Goal: Information Seeking & Learning: Learn about a topic

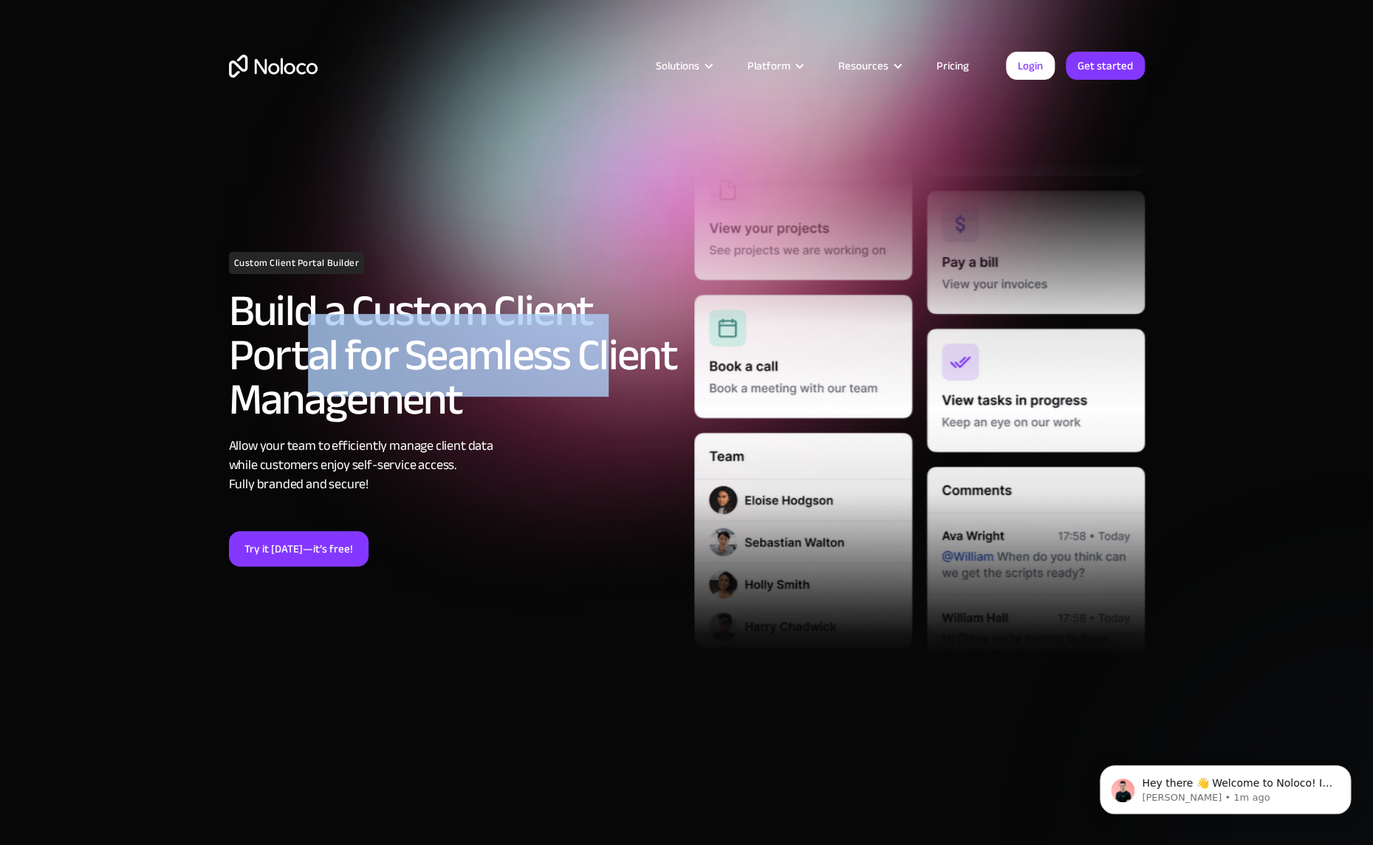
drag, startPoint x: 309, startPoint y: 315, endPoint x: 607, endPoint y: 370, distance: 303.4
click at [607, 370] on h2 "Build a Custom Client Portal for Seamless Client Management" at bounding box center [454, 355] width 451 height 133
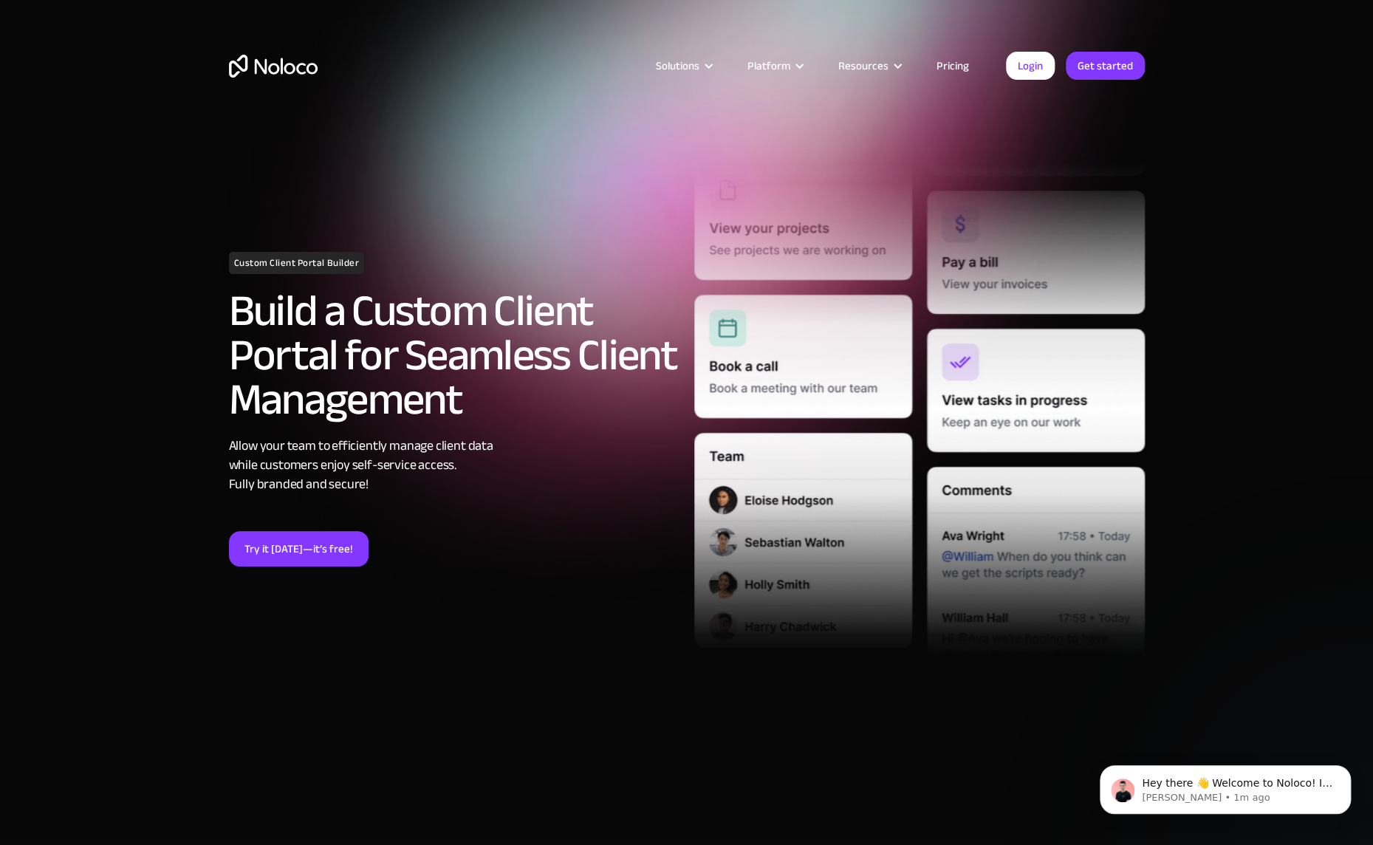
click at [599, 404] on h2 "Build a Custom Client Portal for Seamless Client Management" at bounding box center [454, 355] width 451 height 133
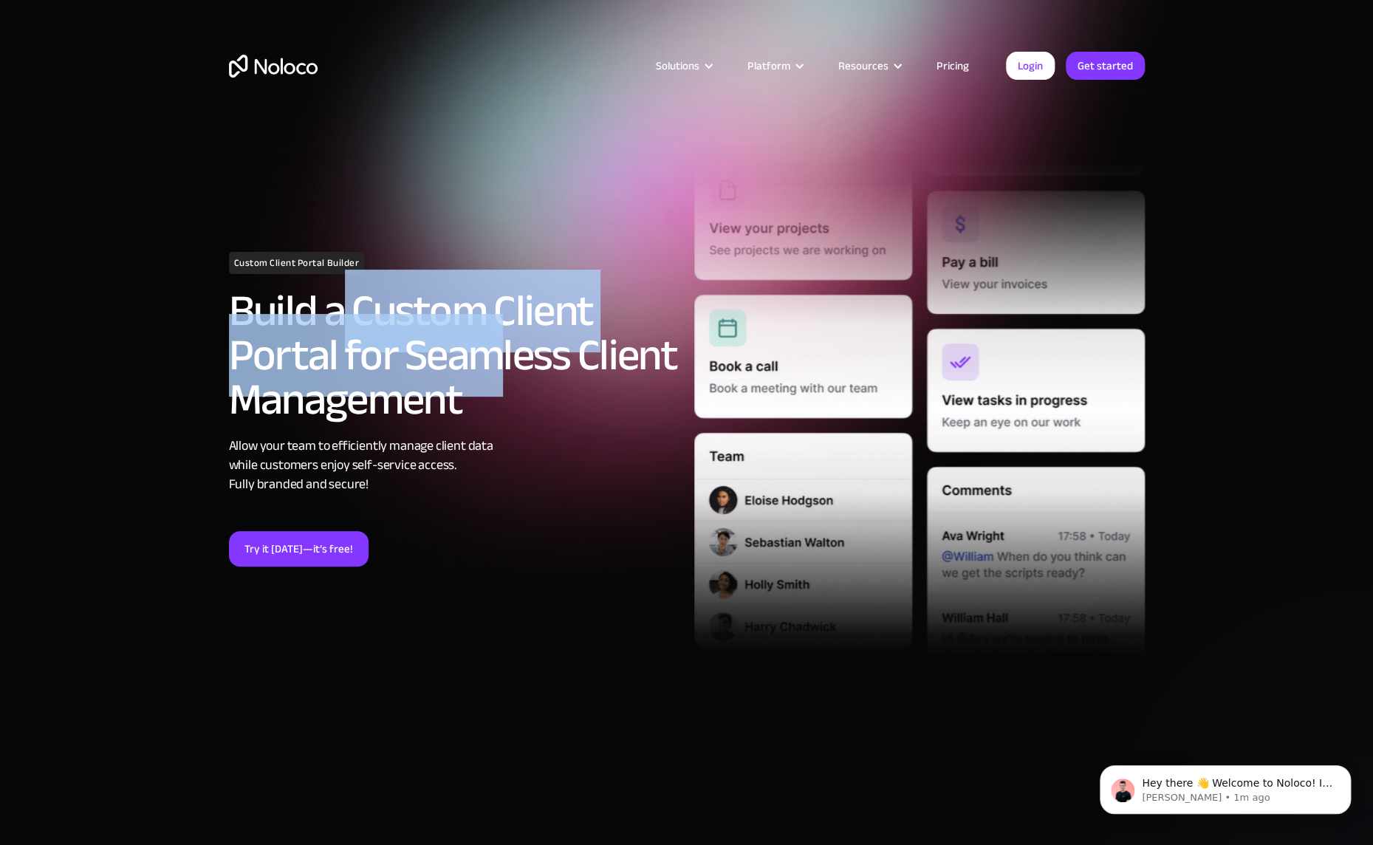
drag, startPoint x: 495, startPoint y: 394, endPoint x: 338, endPoint y: 307, distance: 179.2
click at [338, 307] on h2 "Build a Custom Client Portal for Seamless Client Management" at bounding box center [454, 355] width 451 height 133
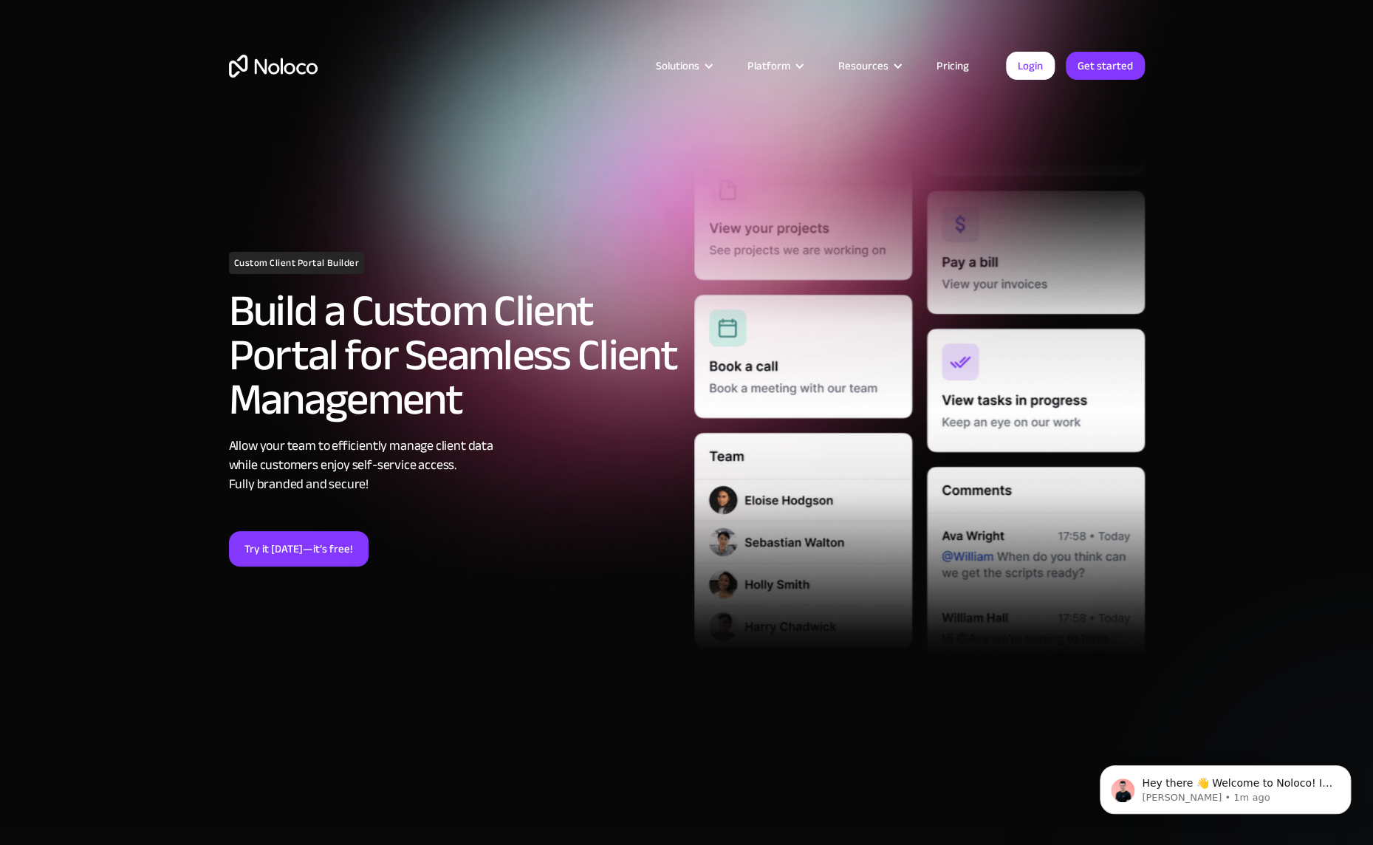
click at [338, 307] on h2 "Build a Custom Client Portal for Seamless Client Management" at bounding box center [454, 355] width 451 height 133
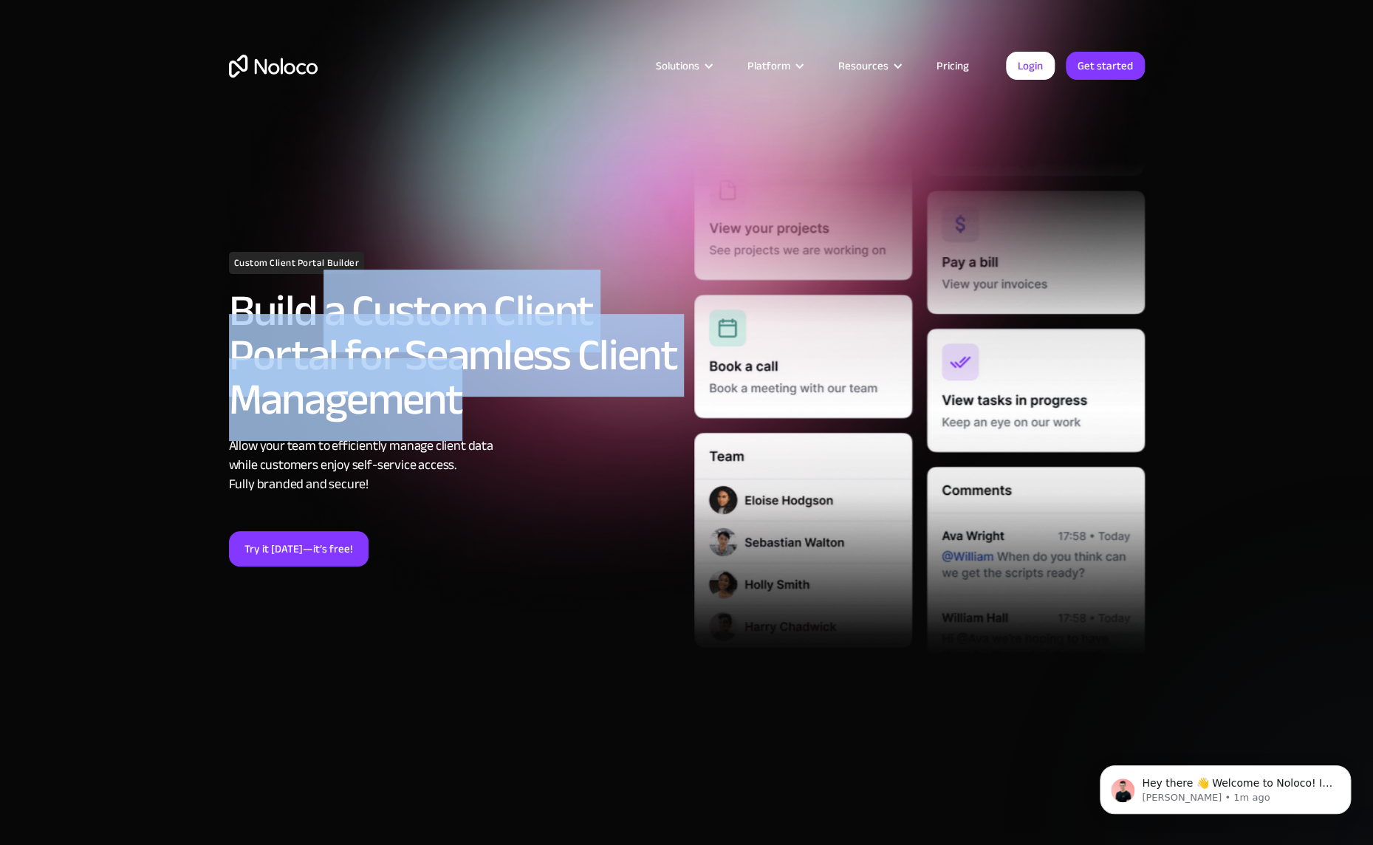
drag, startPoint x: 339, startPoint y: 305, endPoint x: 407, endPoint y: 380, distance: 101.5
click at [407, 380] on h2 "Build a Custom Client Portal for Seamless Client Management" at bounding box center [454, 355] width 451 height 133
click at [549, 377] on h2 "Build a Custom Client Portal for Seamless Client Management" at bounding box center [454, 355] width 451 height 133
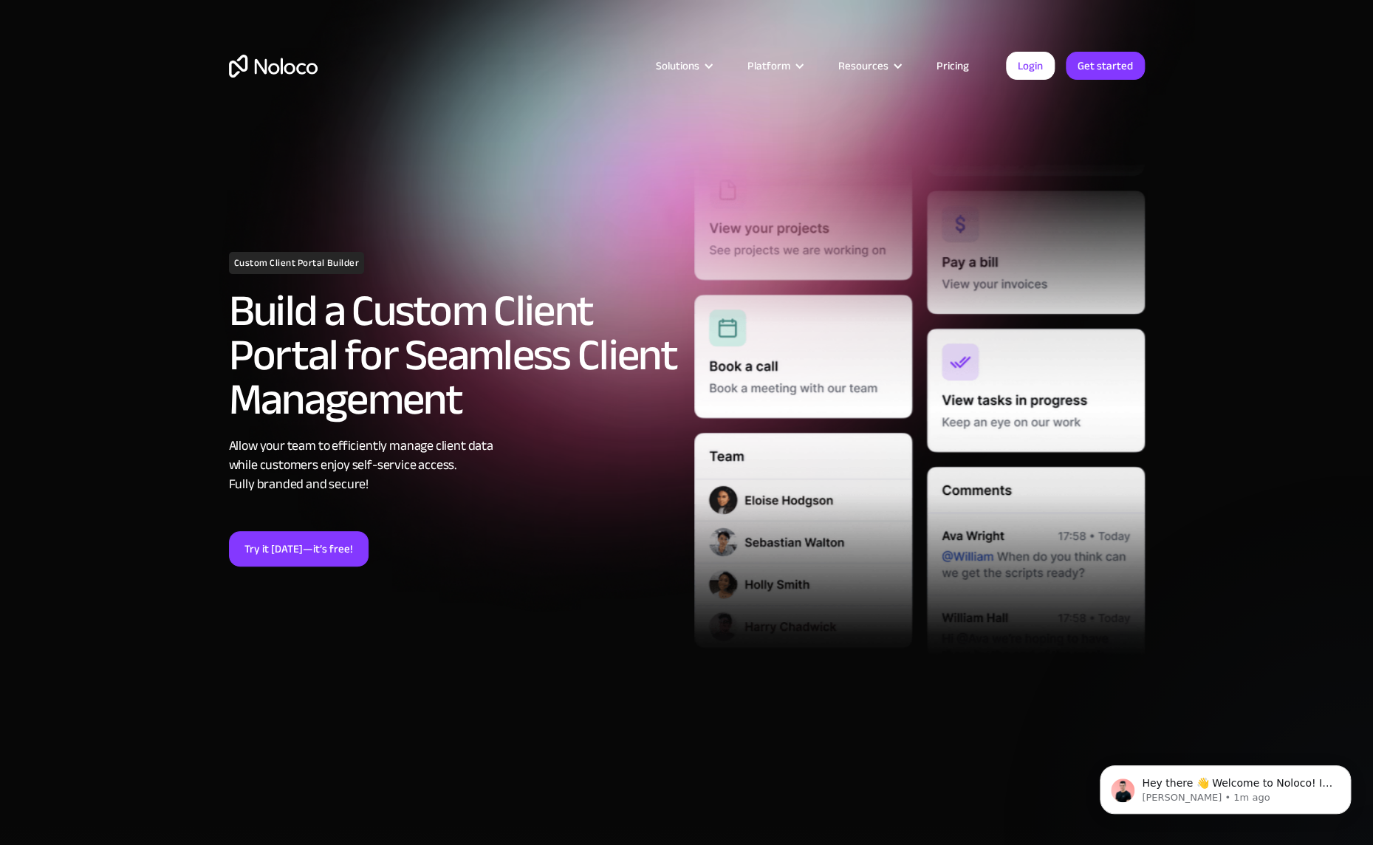
click at [953, 67] on link "Pricing" at bounding box center [952, 65] width 69 height 19
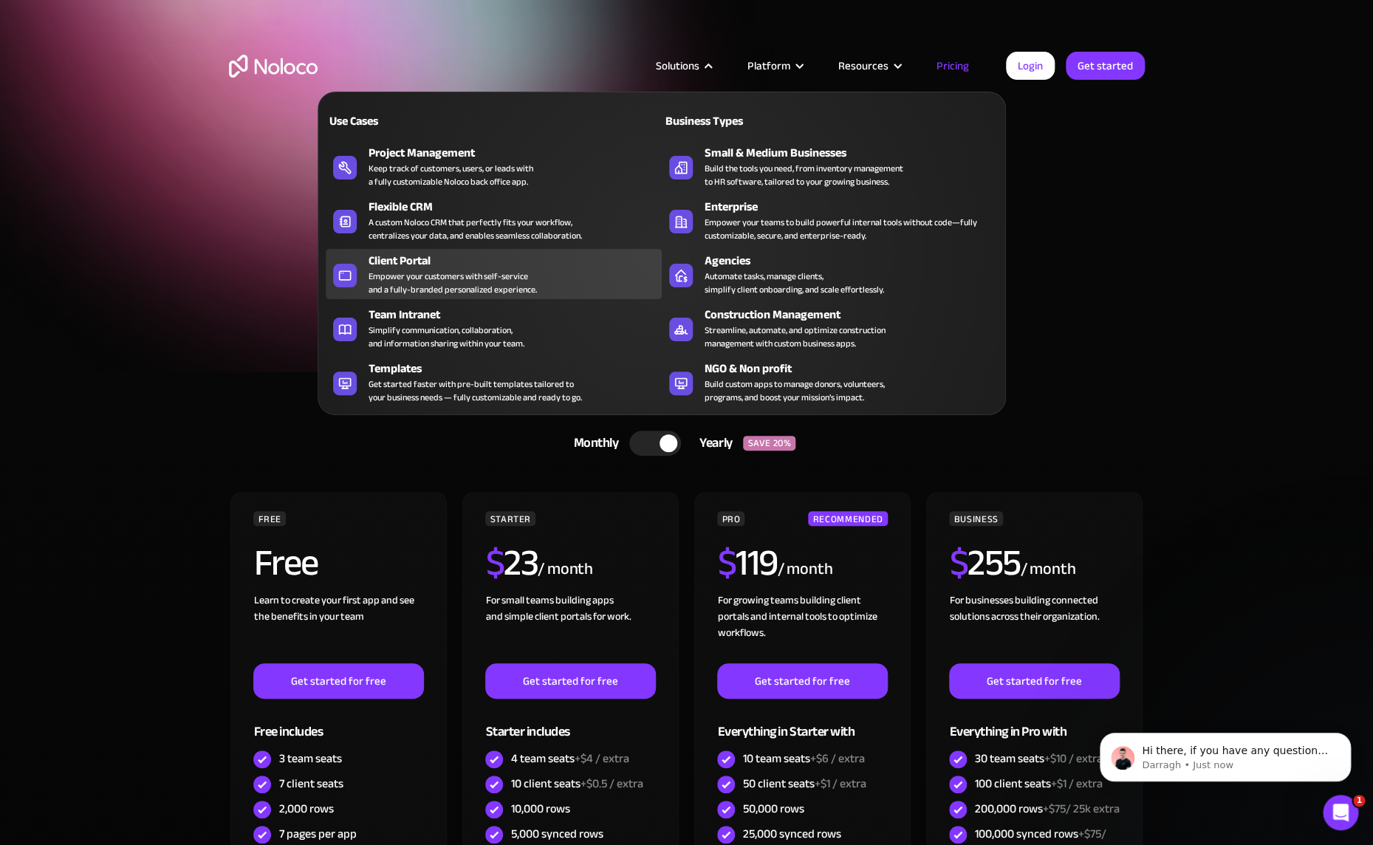
click at [544, 286] on div "Client Portal Empower your customers with self-service and a fully-branded pers…" at bounding box center [512, 274] width 286 height 44
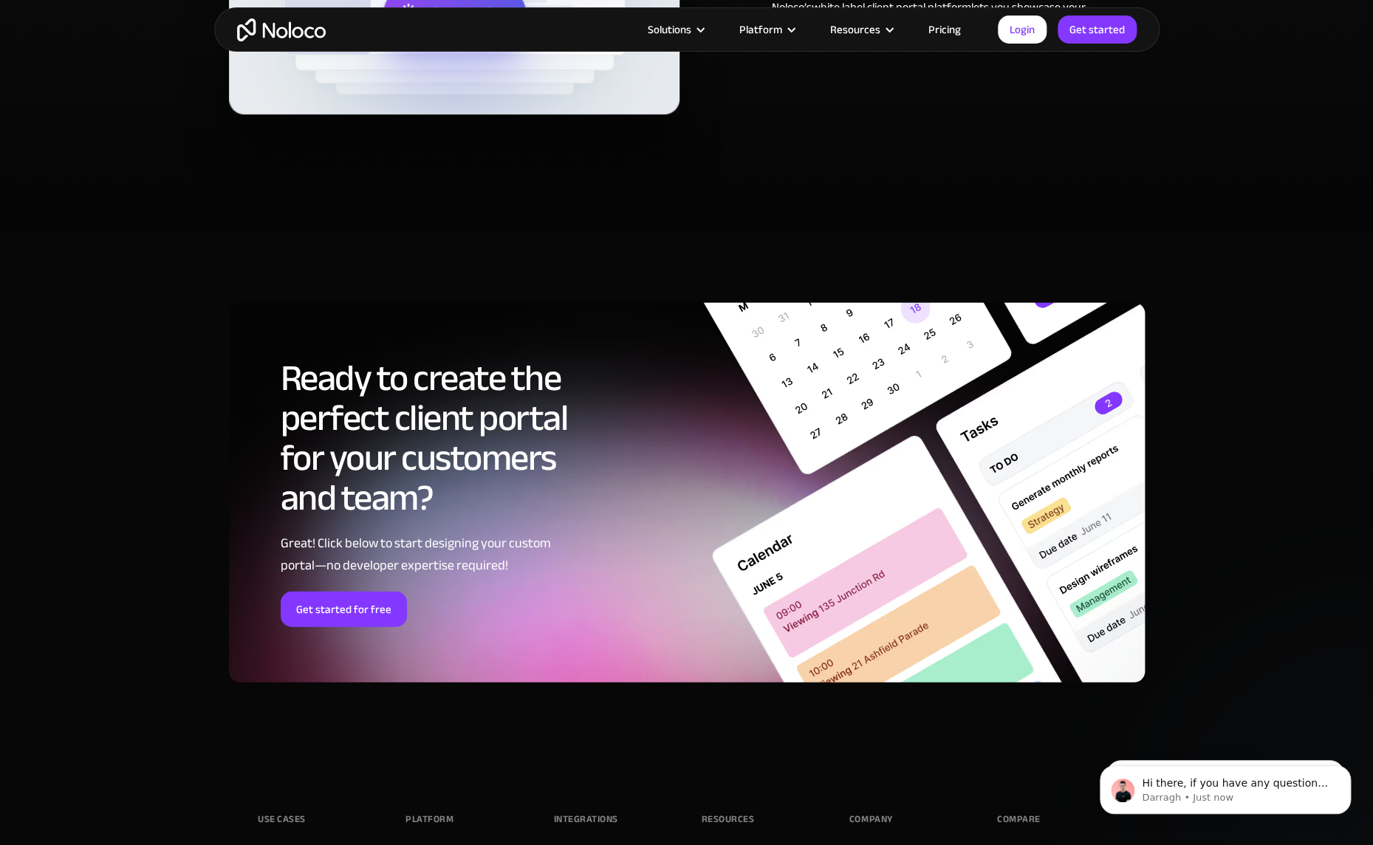
scroll to position [8072, 0]
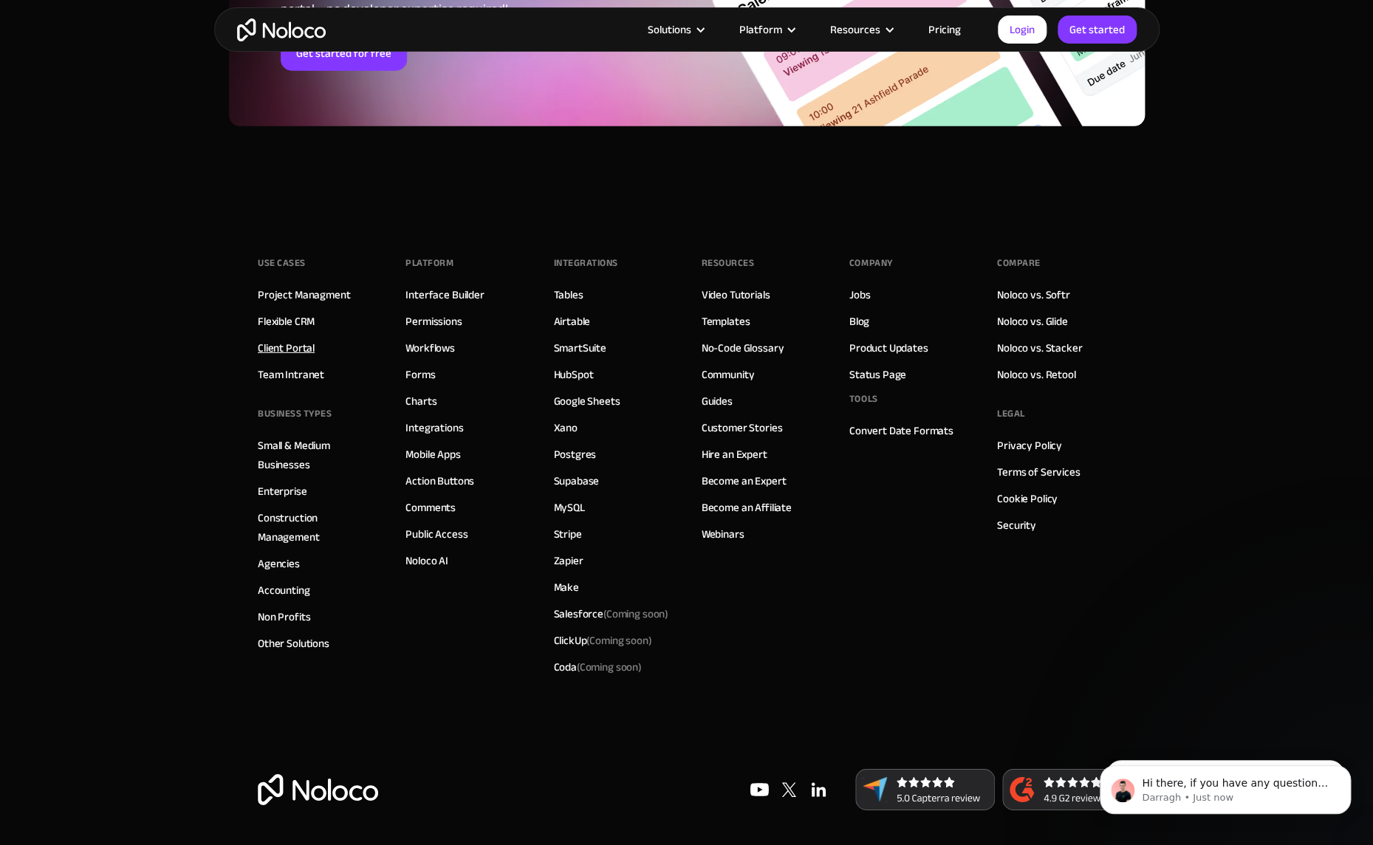
click at [301, 352] on link "Client Portal" at bounding box center [286, 347] width 57 height 19
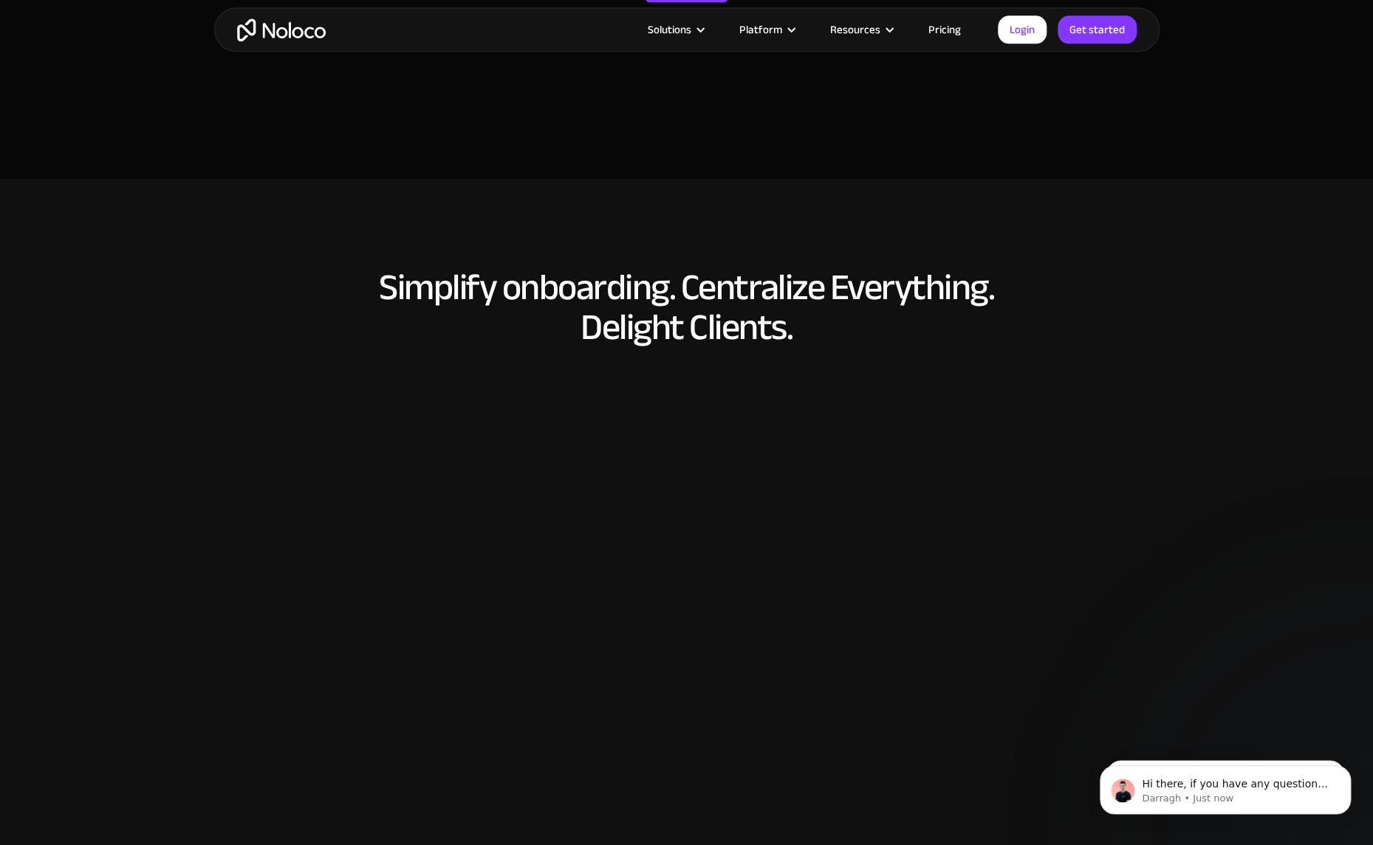
scroll to position [6576, 0]
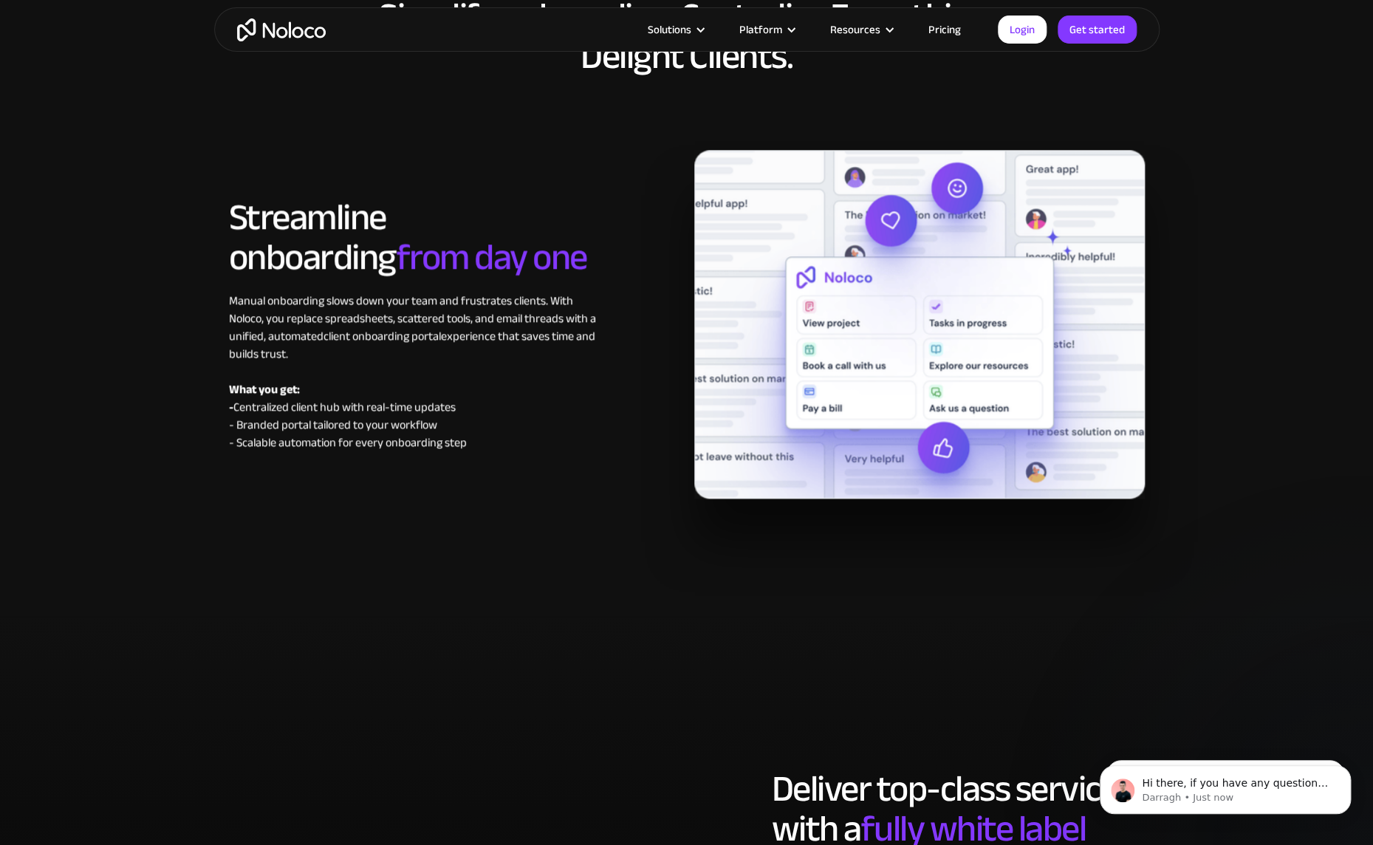
click at [943, 17] on div "Solutions Use Cases Business Types Project Management Keep track of customers, …" at bounding box center [686, 29] width 945 height 44
click at [942, 31] on link "Pricing" at bounding box center [944, 29] width 69 height 19
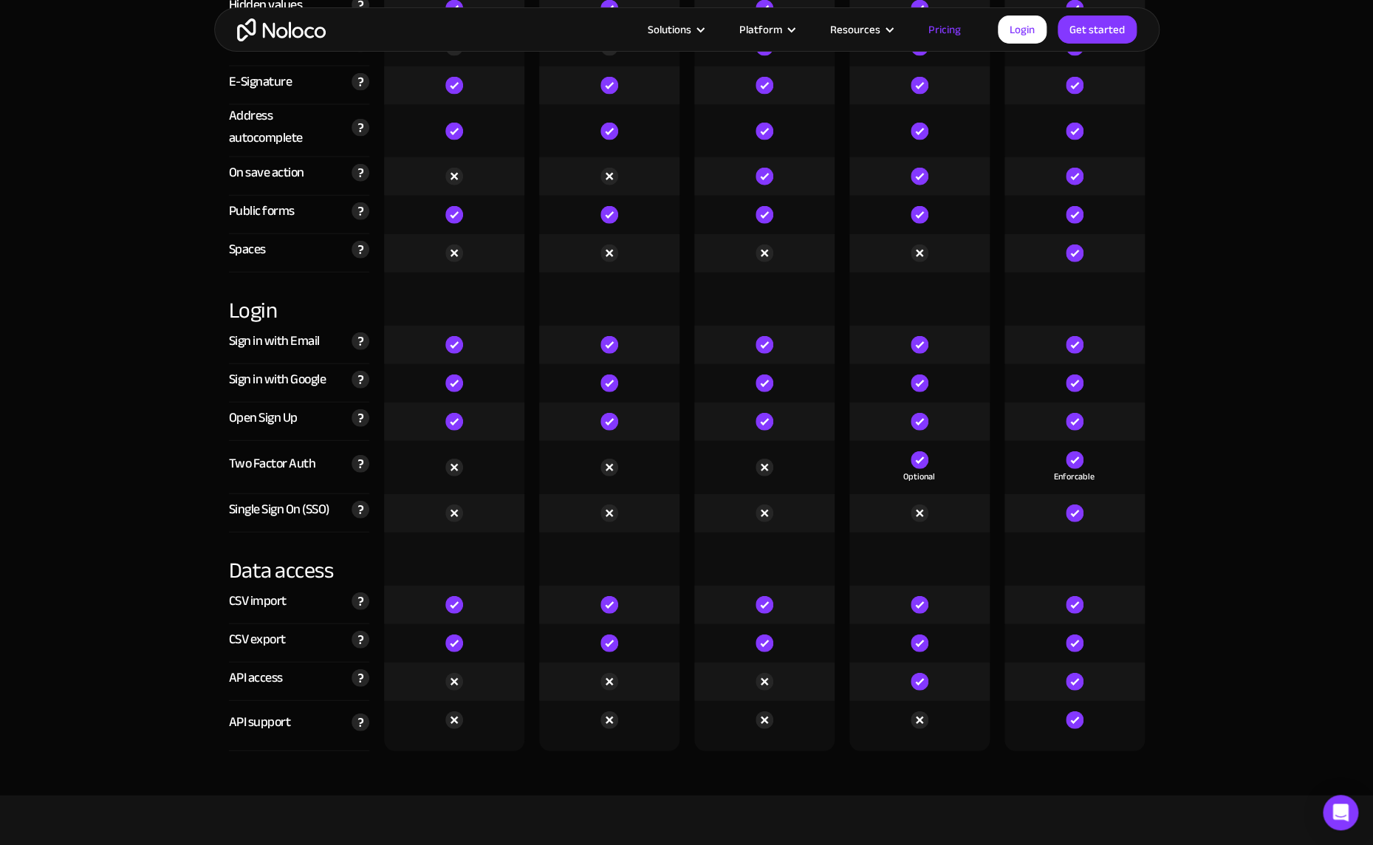
scroll to position [4697, 0]
